Goal: Transaction & Acquisition: Purchase product/service

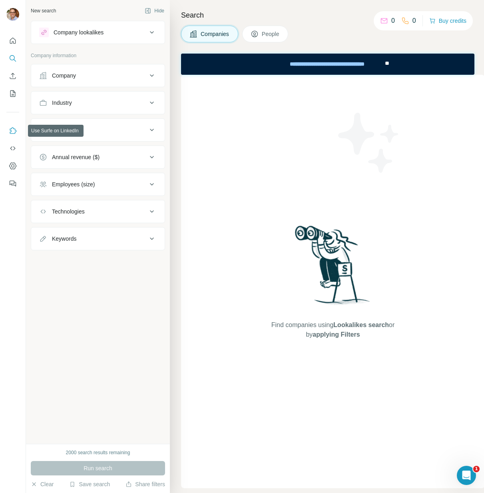
click at [13, 133] on icon "Use Surfe on LinkedIn" at bounding box center [13, 131] width 8 height 8
click at [121, 34] on div "Company lookalikes" at bounding box center [93, 33] width 108 height 10
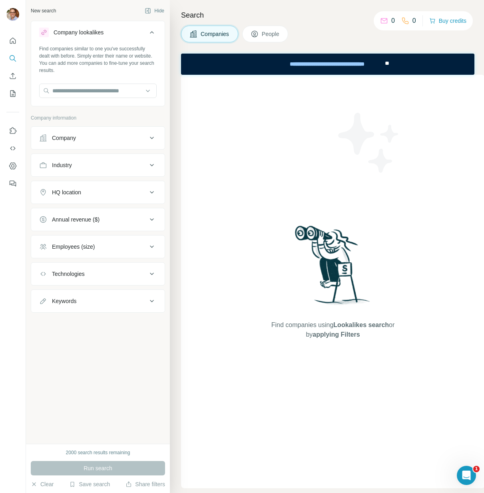
click at [153, 30] on icon at bounding box center [152, 33] width 10 height 10
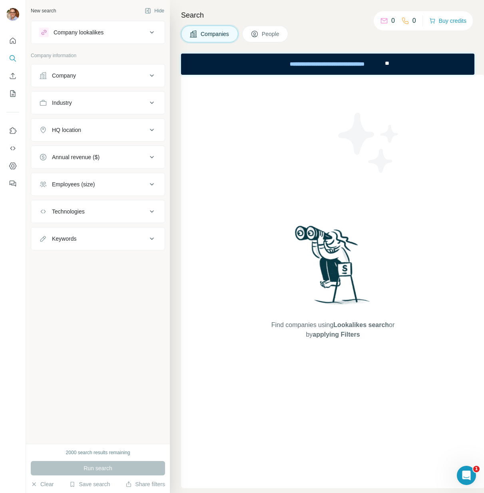
drag, startPoint x: 294, startPoint y: 35, endPoint x: 276, endPoint y: 34, distance: 18.0
click at [293, 35] on div "Companies People" at bounding box center [327, 34] width 293 height 17
click at [276, 34] on span "People" at bounding box center [271, 34] width 18 height 8
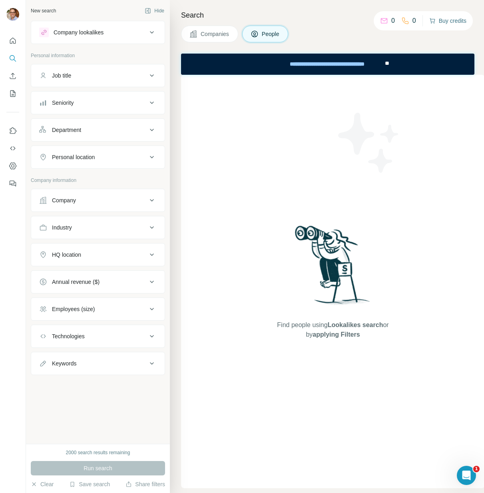
click at [457, 23] on button "Buy credits" at bounding box center [447, 20] width 37 height 11
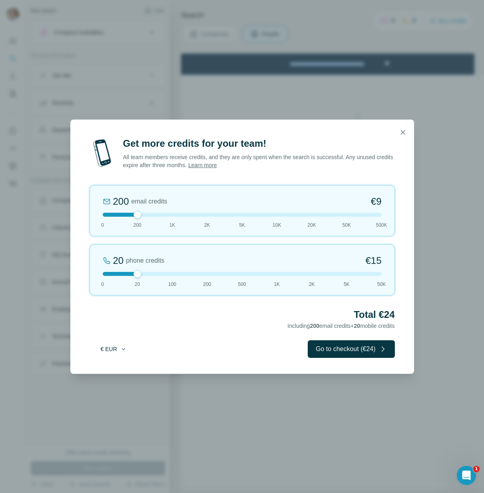
click at [115, 348] on button "€ EUR" at bounding box center [113, 349] width 37 height 14
click at [114, 366] on div "$ USD" at bounding box center [129, 367] width 67 height 8
click at [171, 217] on div "200 email credits $9 0 200 1K 2K 5K 10K 20K 50K 500K" at bounding box center [242, 210] width 305 height 51
click at [403, 131] on icon "button" at bounding box center [403, 132] width 8 height 8
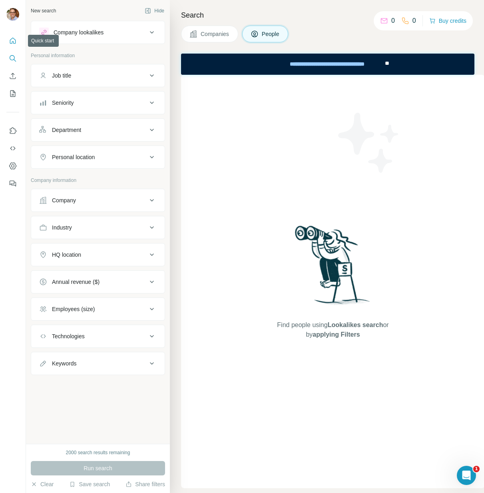
click at [11, 40] on icon "Quick start" at bounding box center [13, 41] width 8 height 8
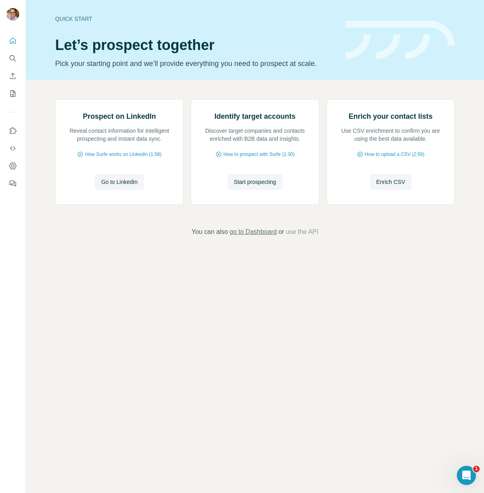
click at [257, 237] on span "go to Dashboard" at bounding box center [252, 232] width 47 height 10
click at [14, 90] on icon "My lists" at bounding box center [13, 94] width 8 height 8
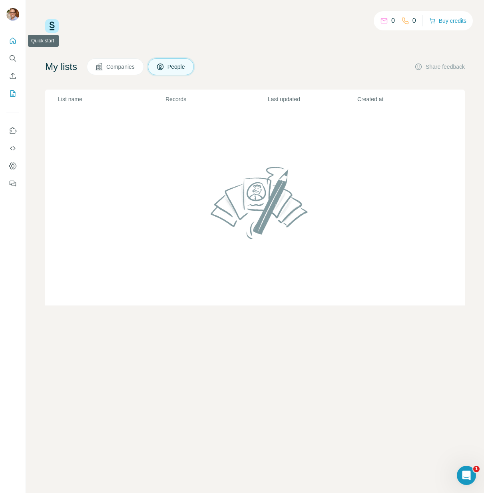
click at [13, 40] on icon "Quick start" at bounding box center [13, 41] width 8 height 8
